Goal: Task Accomplishment & Management: Manage account settings

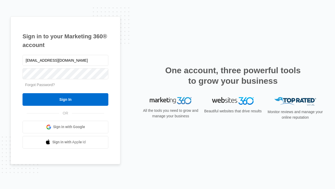
type input "[EMAIL_ADDRESS][DOMAIN_NAME]"
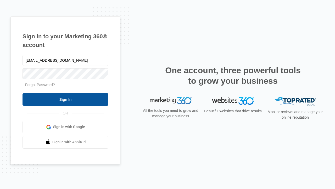
click at [65, 99] on input "Sign In" at bounding box center [66, 99] width 86 height 13
